Goal: Task Accomplishment & Management: Manage account settings

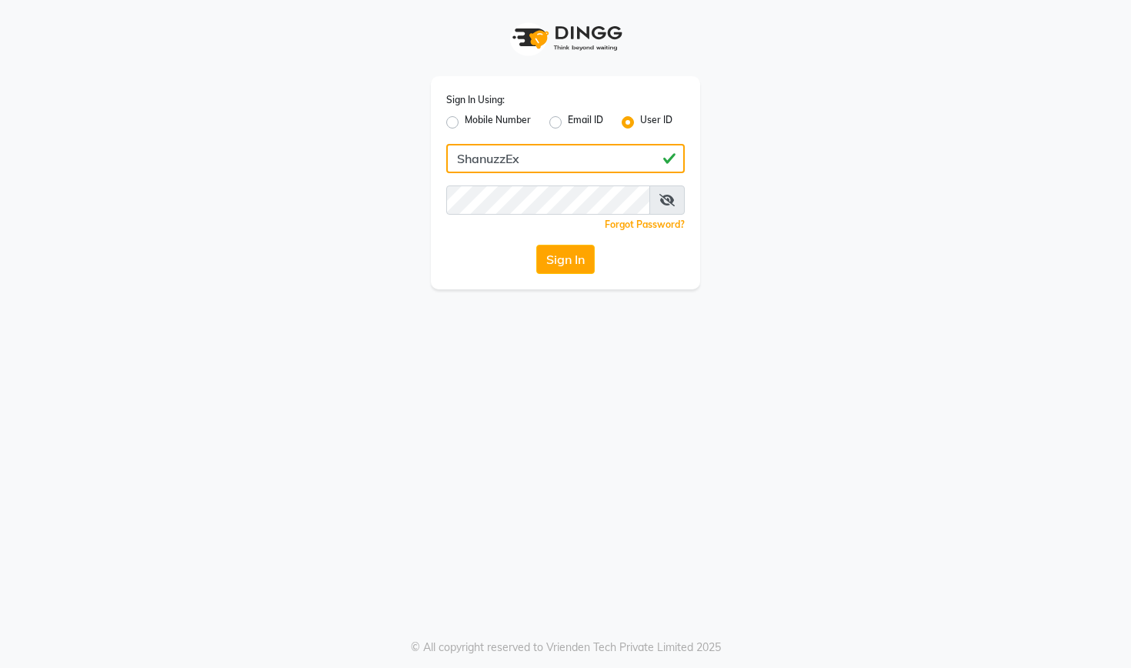
type input "ShanuzzEx"
click at [591, 255] on button "Sign In" at bounding box center [565, 259] width 58 height 29
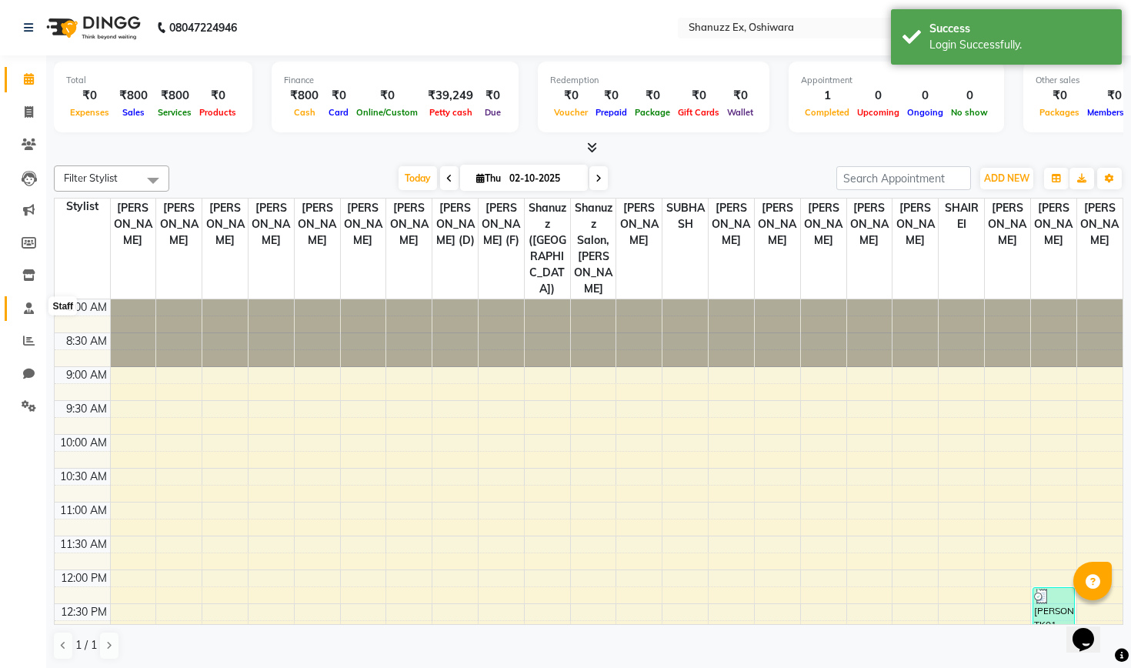
click at [30, 310] on icon at bounding box center [29, 308] width 10 height 12
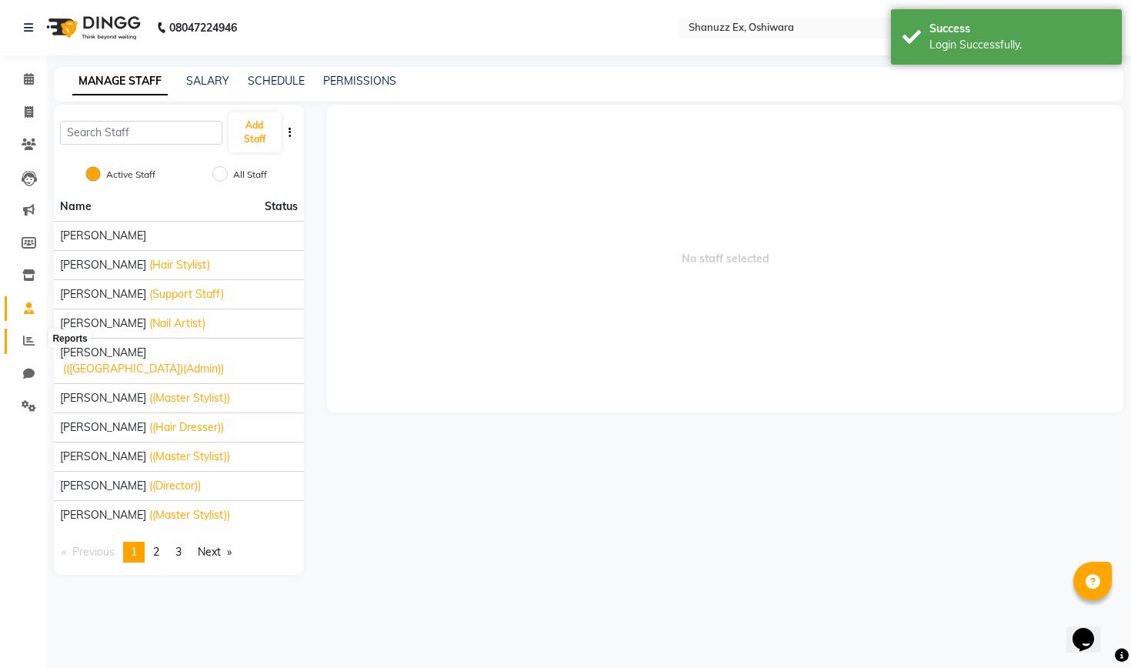
click at [30, 335] on icon at bounding box center [29, 341] width 12 height 12
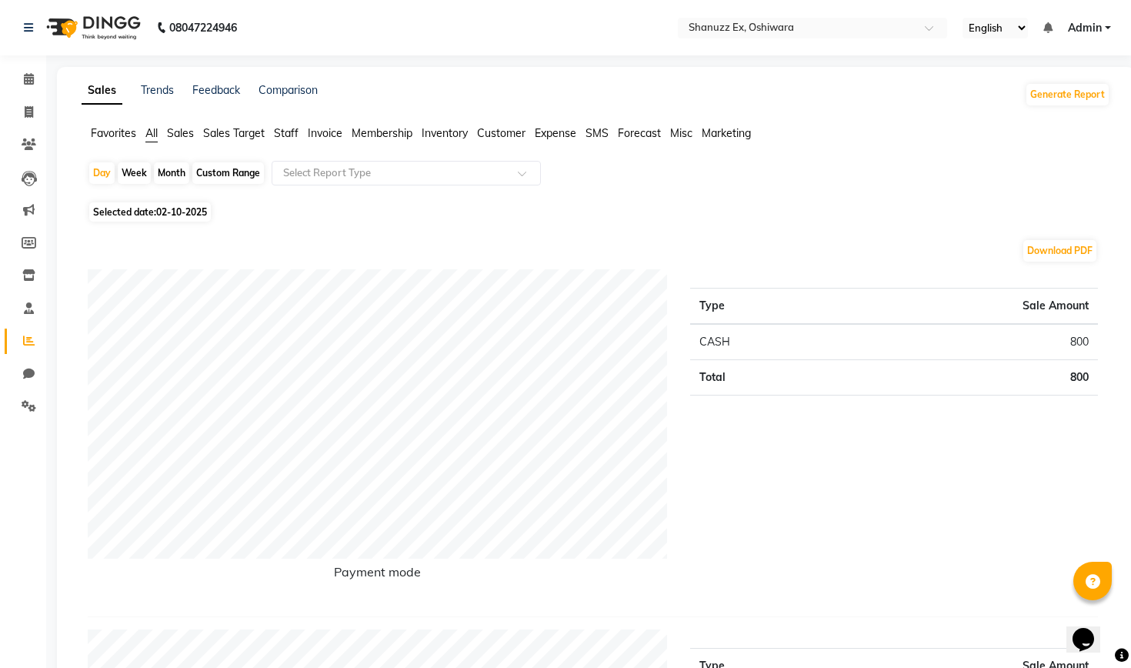
click at [177, 137] on span "Sales" at bounding box center [180, 133] width 27 height 14
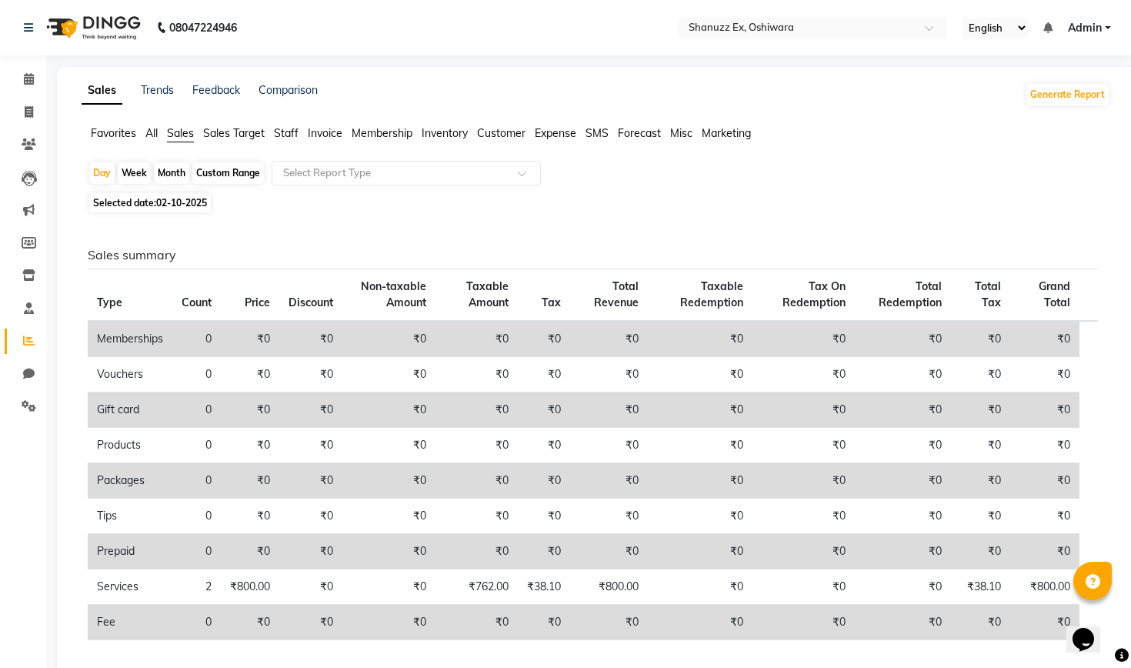
click at [168, 168] on div "Month" at bounding box center [171, 173] width 35 height 22
select select "10"
select select "2025"
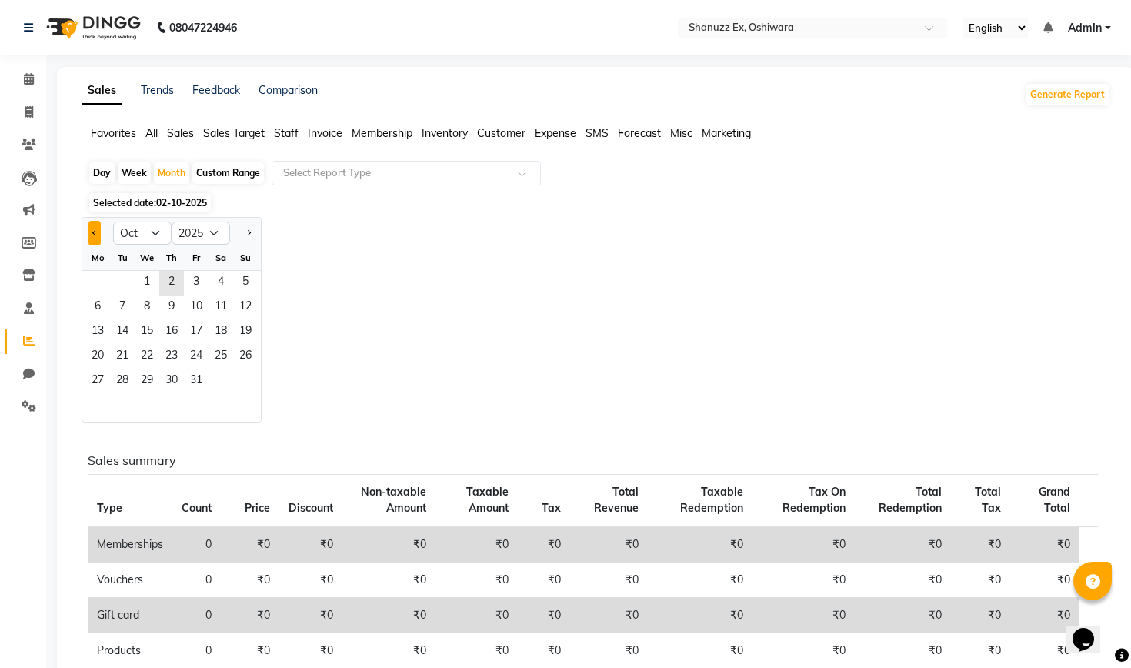
click at [95, 232] on span "Previous month" at bounding box center [94, 232] width 5 height 5
select select "9"
click at [96, 275] on span "1" at bounding box center [97, 283] width 25 height 25
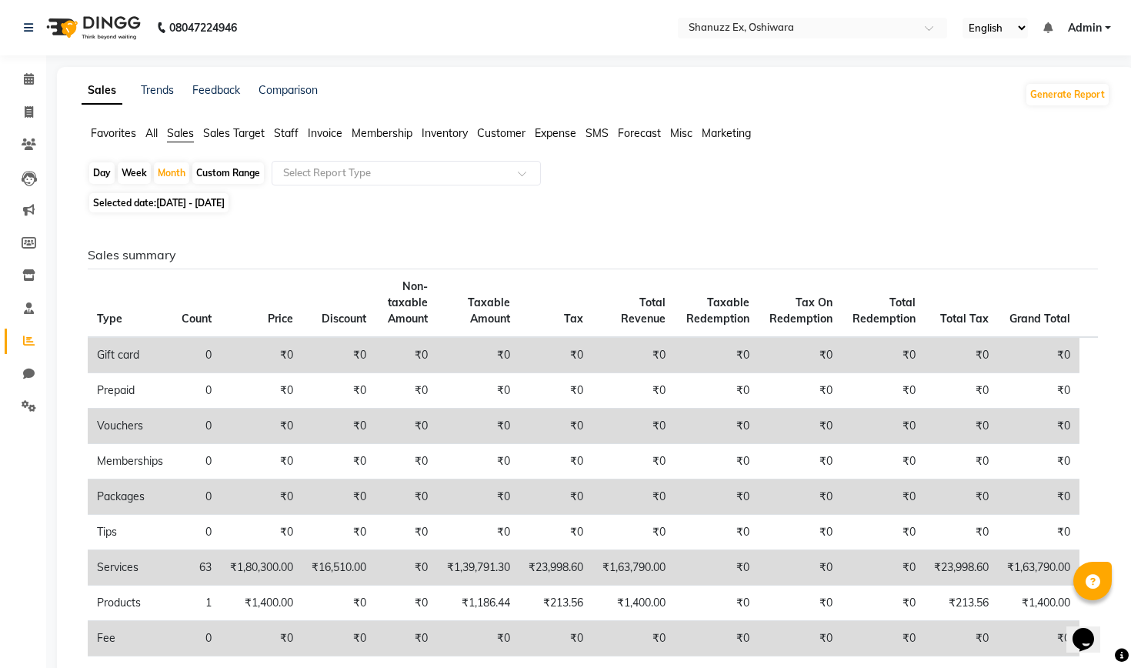
click at [152, 136] on span "All" at bounding box center [151, 133] width 12 height 14
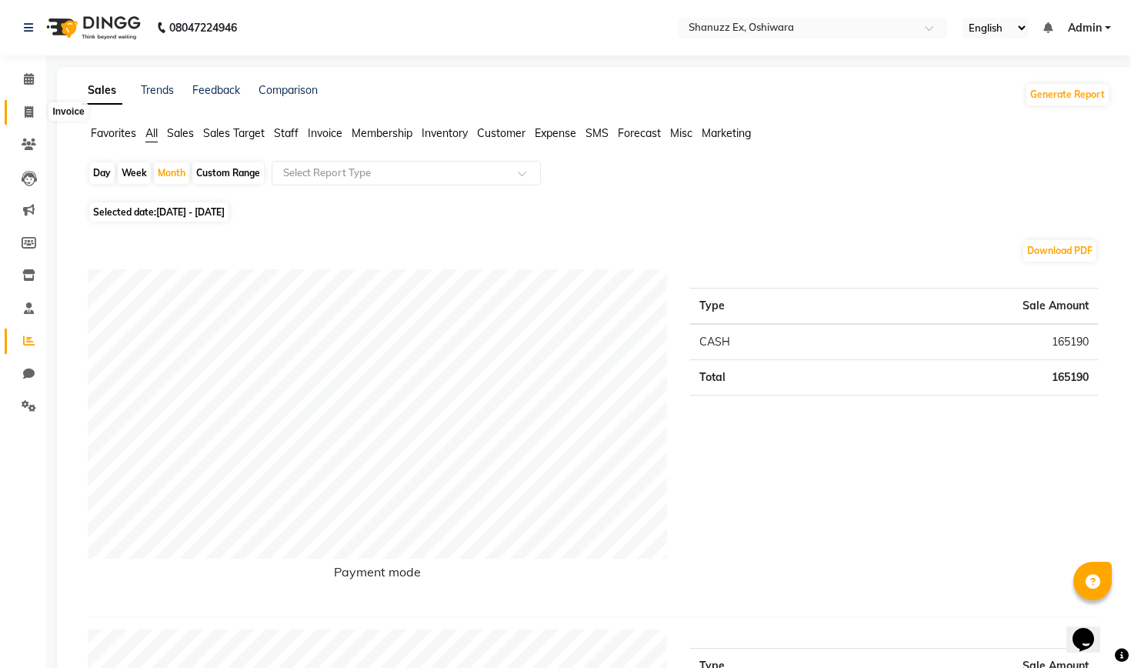
click at [28, 118] on span at bounding box center [28, 113] width 27 height 18
select select "8229"
select select "service"
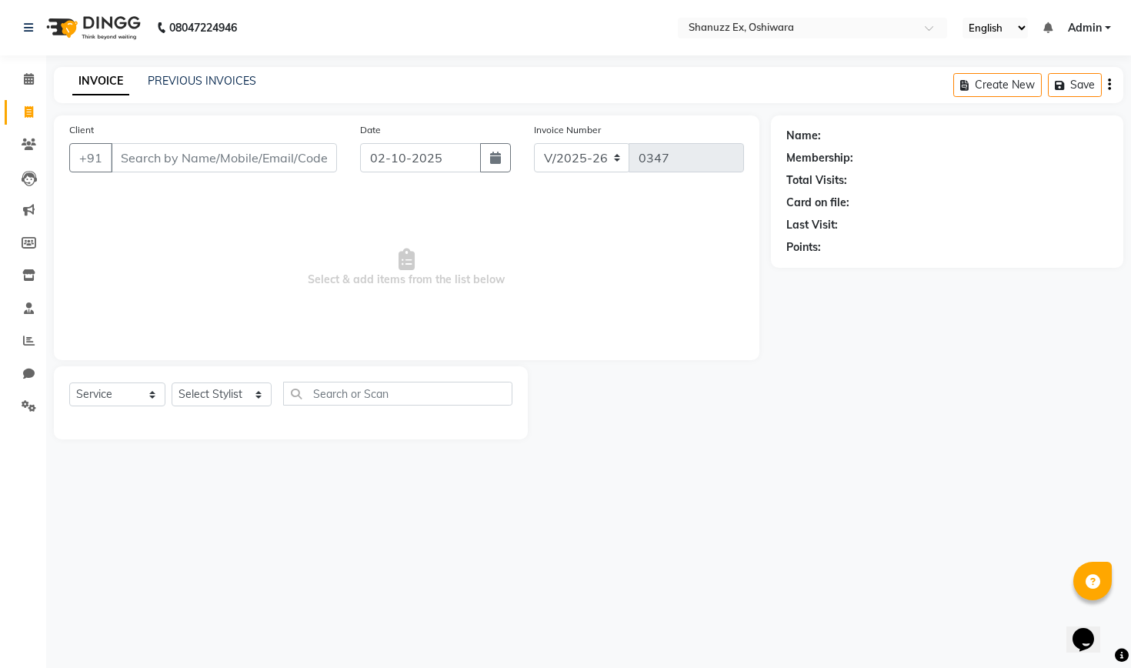
click at [94, 24] on img at bounding box center [91, 27] width 105 height 43
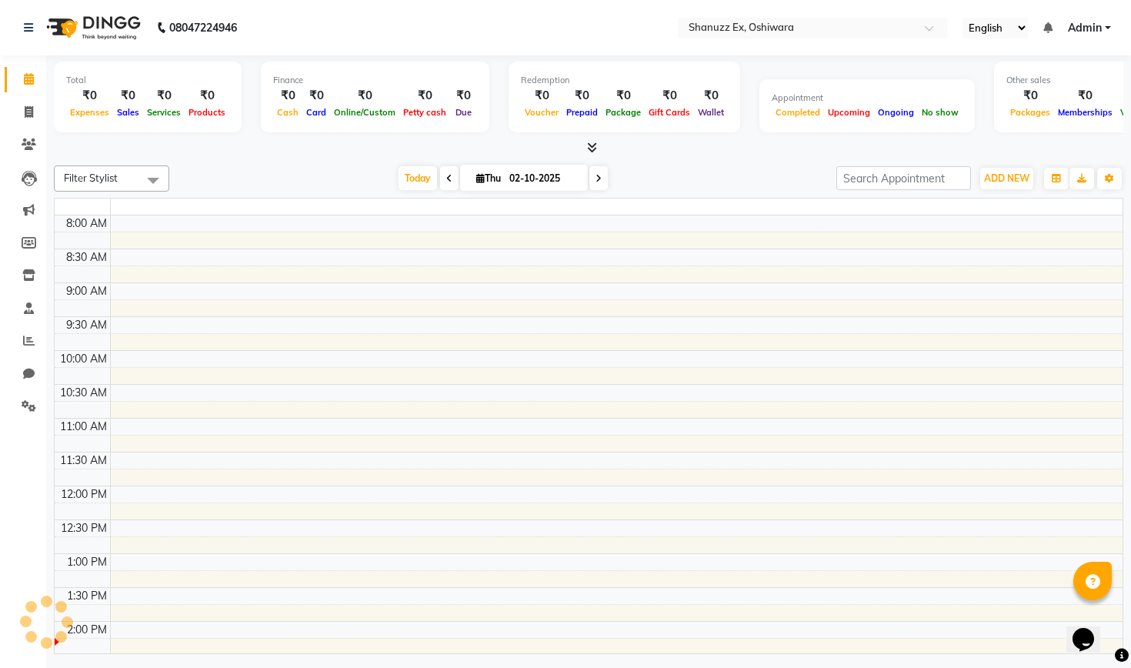
scroll to position [407, 0]
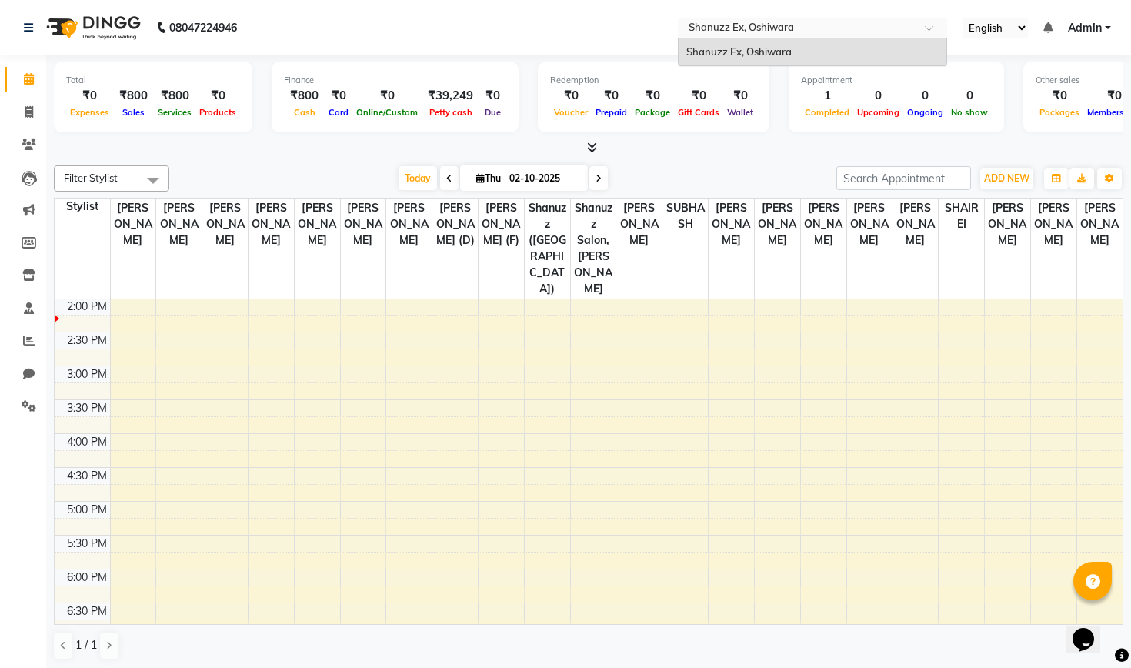
click at [685, 29] on input "text" at bounding box center [796, 29] width 223 height 15
click at [686, 33] on input "text" at bounding box center [796, 29] width 223 height 15
